Goal: Navigation & Orientation: Find specific page/section

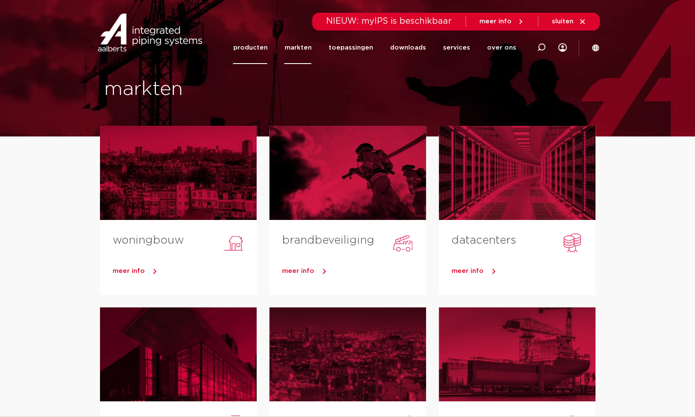
click at [263, 47] on link "producten" at bounding box center [250, 47] width 34 height 33
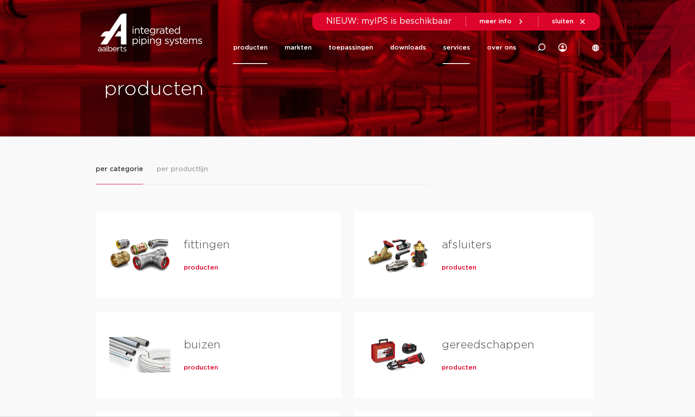
click at [463, 51] on link "services" at bounding box center [456, 47] width 27 height 33
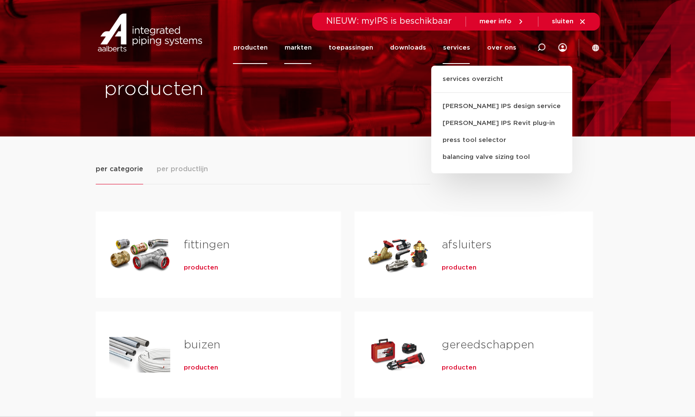
click at [311, 47] on link "markten" at bounding box center [297, 47] width 27 height 33
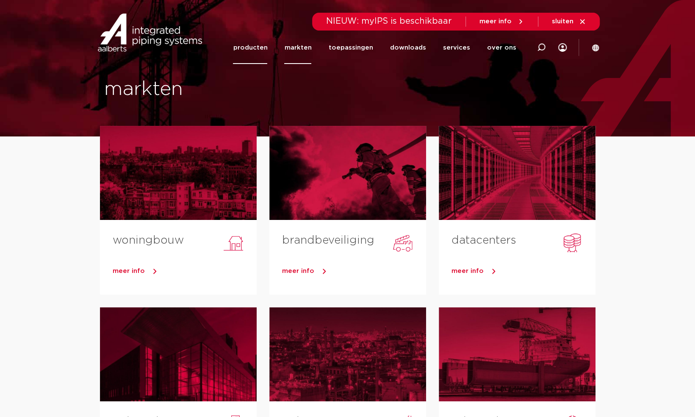
click at [264, 49] on link "producten" at bounding box center [250, 47] width 34 height 33
